Goal: Find contact information: Find contact information

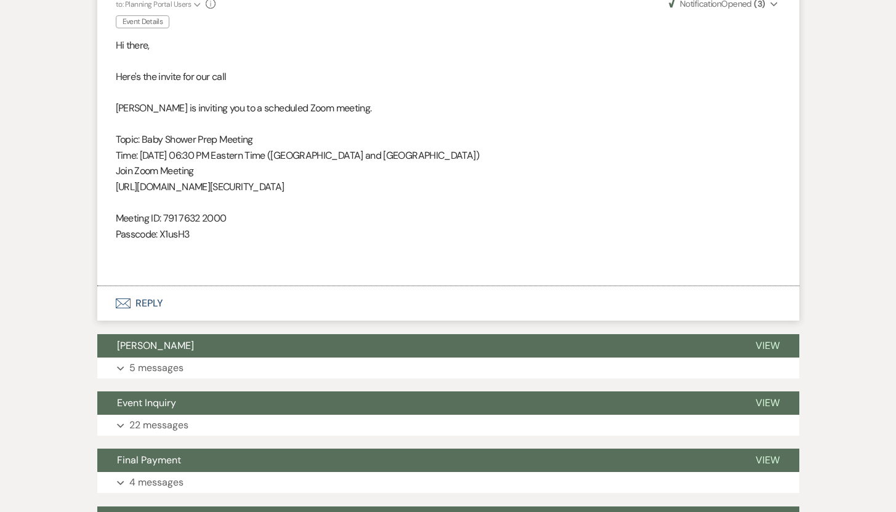
scroll to position [764, 0]
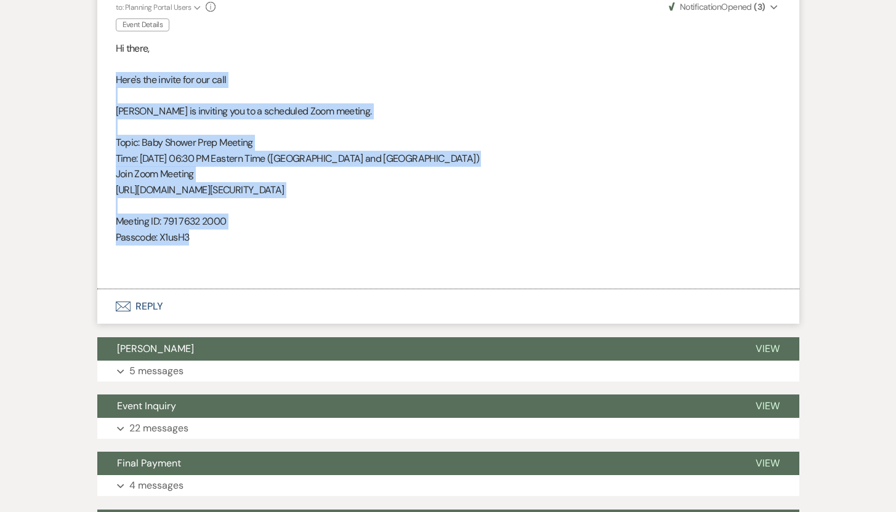
drag, startPoint x: 115, startPoint y: 81, endPoint x: 244, endPoint y: 241, distance: 206.0
click at [244, 241] on div "Hi there, Here's the invite for our call [PERSON_NAME] is inviting you to a sch…" at bounding box center [448, 159] width 665 height 237
copy div "Here's the invite for our call [PERSON_NAME] is inviting you to a scheduled Zoo…"
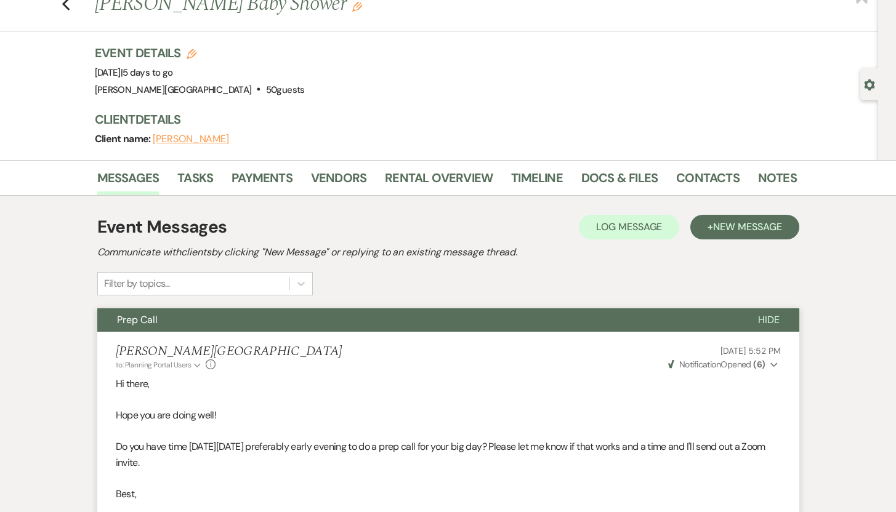
scroll to position [37, 0]
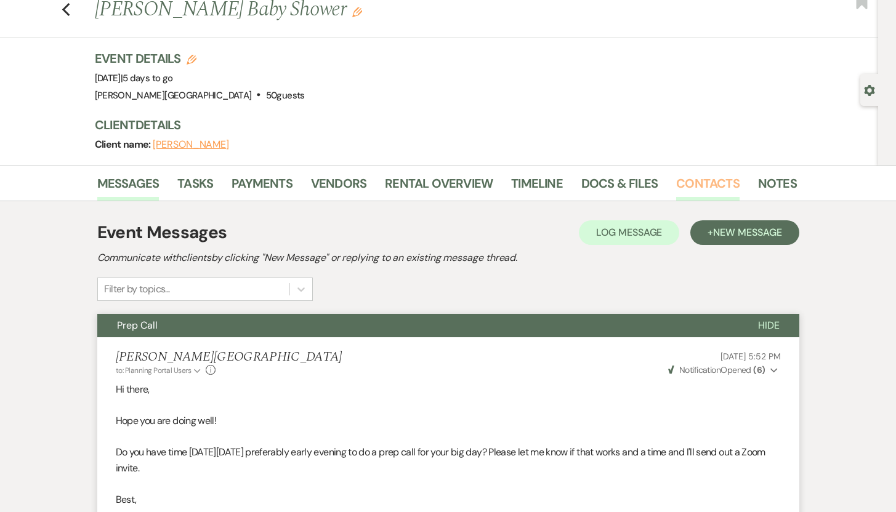
click at [692, 185] on link "Contacts" at bounding box center [707, 187] width 63 height 27
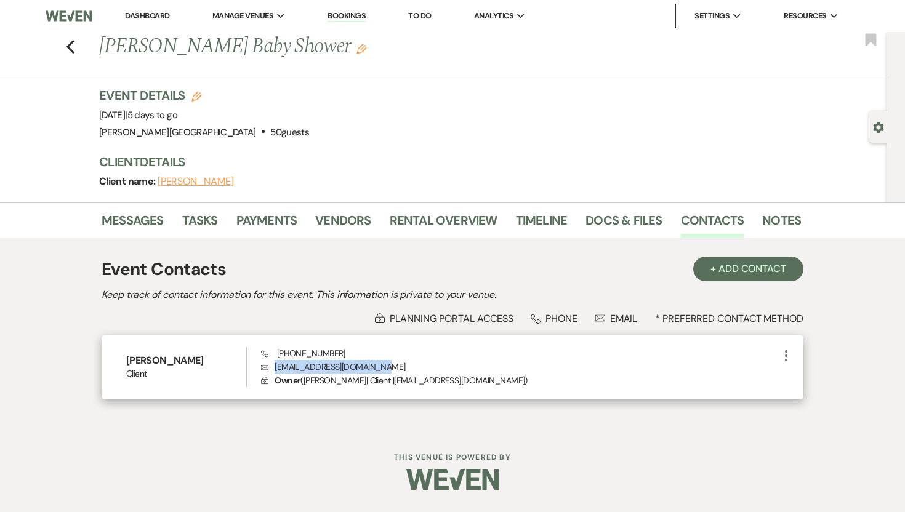
drag, startPoint x: 400, startPoint y: 367, endPoint x: 275, endPoint y: 369, distance: 124.4
click at [275, 369] on p "Envelope [EMAIL_ADDRESS][DOMAIN_NAME]" at bounding box center [520, 367] width 518 height 14
copy p "[EMAIL_ADDRESS][DOMAIN_NAME]"
